Goal: Task Accomplishment & Management: Use online tool/utility

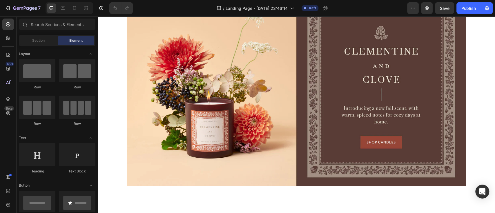
scroll to position [850, 0]
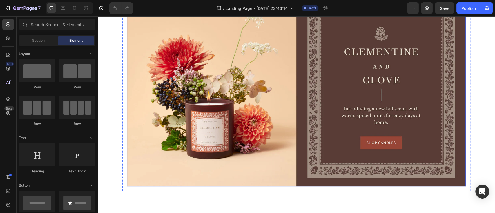
click at [303, 96] on img at bounding box center [296, 85] width 338 height 201
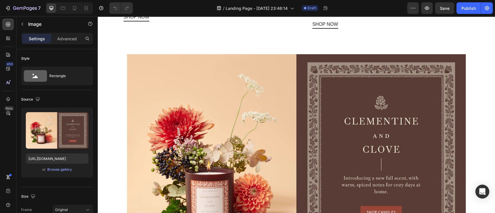
scroll to position [777, 0]
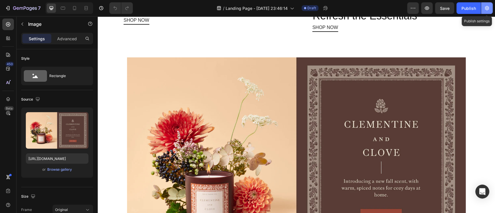
click at [489, 7] on icon "button" at bounding box center [487, 8] width 6 height 6
click at [482, 5] on button "button" at bounding box center [487, 8] width 12 height 12
click at [488, 6] on icon "button" at bounding box center [487, 8] width 6 height 6
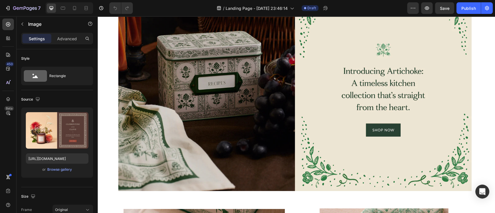
scroll to position [314, 0]
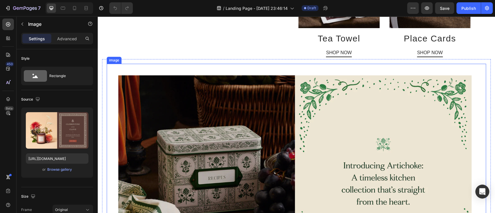
click at [309, 166] on img at bounding box center [294, 180] width 353 height 210
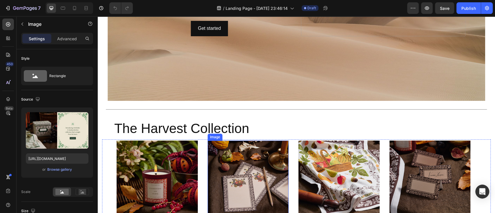
scroll to position [159, 0]
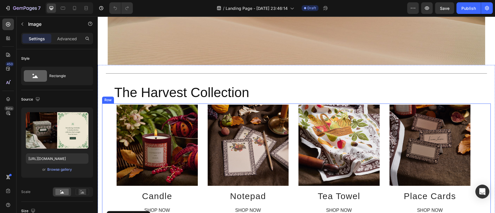
click at [198, 130] on div "Image Candle Heading SHOP NOW Button Image Notepad Heading SHOP NOW Button Imag…" at bounding box center [296, 159] width 388 height 113
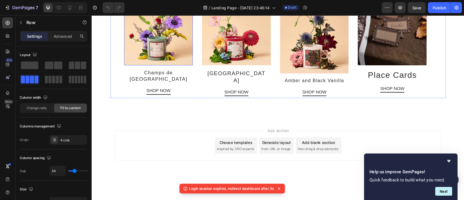
scroll to position [1086, 0]
